Goal: Check status: Check status

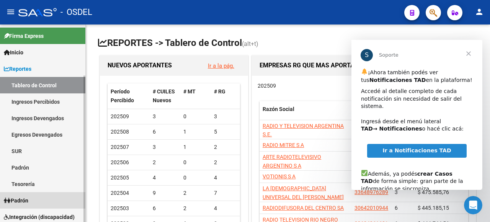
click at [18, 200] on span "Padrón" at bounding box center [16, 200] width 24 height 8
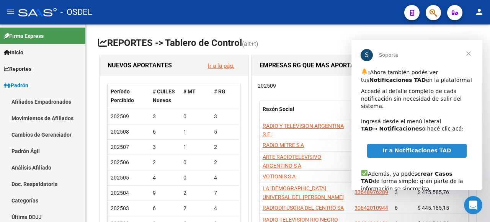
click at [473, 51] on span "Cerrar" at bounding box center [468, 54] width 28 height 28
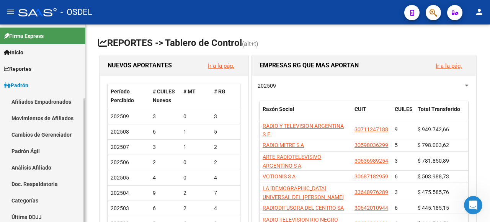
click at [41, 171] on link "Análisis Afiliado" at bounding box center [42, 167] width 85 height 16
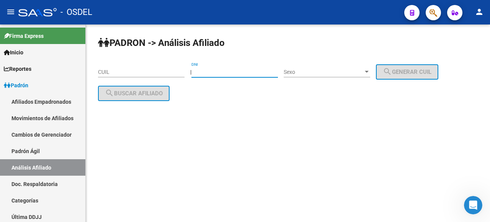
click at [229, 74] on input "DNI" at bounding box center [234, 72] width 86 height 7
type input "17001491"
click at [349, 71] on span "Sexo" at bounding box center [323, 72] width 80 height 7
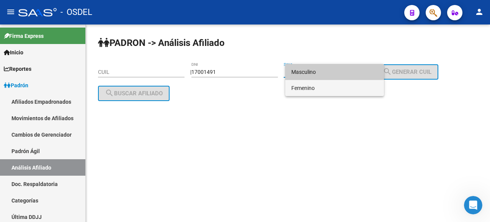
click at [313, 88] on span "Femenino" at bounding box center [334, 88] width 86 height 16
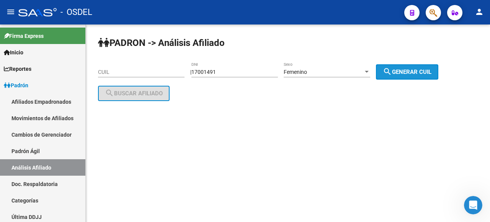
drag, startPoint x: 418, startPoint y: 71, endPoint x: 411, endPoint y: 72, distance: 7.0
click at [418, 71] on span "search Generar CUIL" at bounding box center [407, 71] width 49 height 7
type input "27-17001491-5"
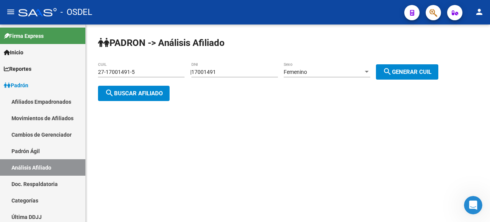
click at [141, 96] on span "search Buscar afiliado" at bounding box center [134, 93] width 58 height 7
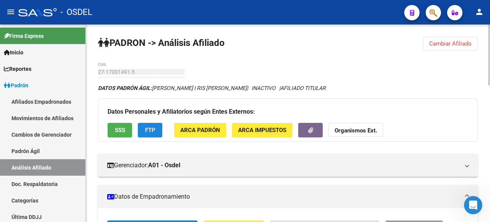
click at [152, 127] on span "FTP" at bounding box center [150, 130] width 10 height 7
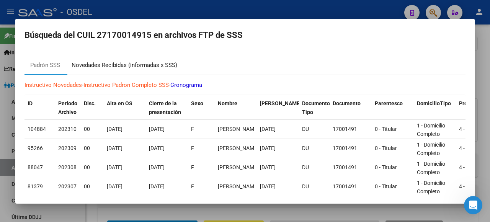
click at [135, 63] on div "Novedades Recibidas (informadas x SSS)" at bounding box center [125, 65] width 106 height 9
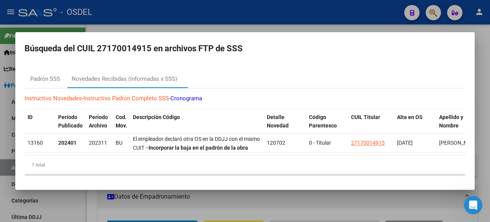
click at [483, 50] on div at bounding box center [245, 111] width 490 height 222
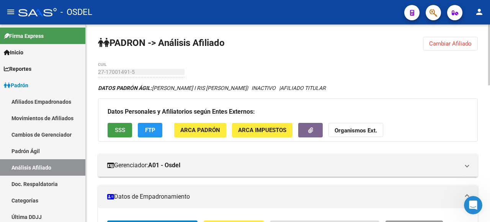
click at [116, 129] on span "SSS" at bounding box center [120, 130] width 10 height 7
